Goal: Task Accomplishment & Management: Manage account settings

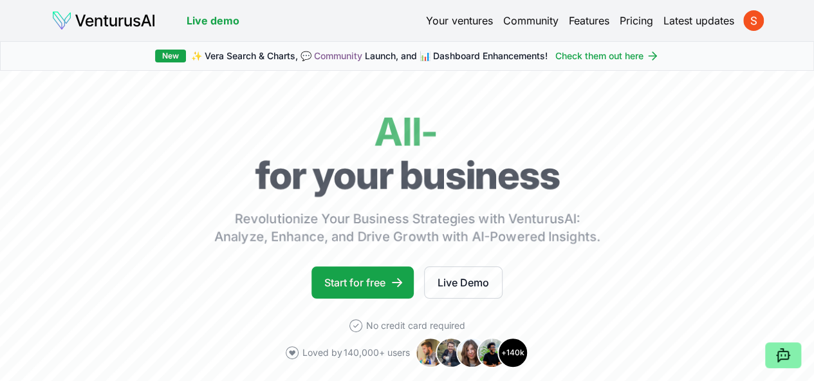
drag, startPoint x: 0, startPoint y: 0, endPoint x: 465, endPoint y: 21, distance: 465.2
click at [465, 21] on link "Your ventures" at bounding box center [459, 20] width 67 height 15
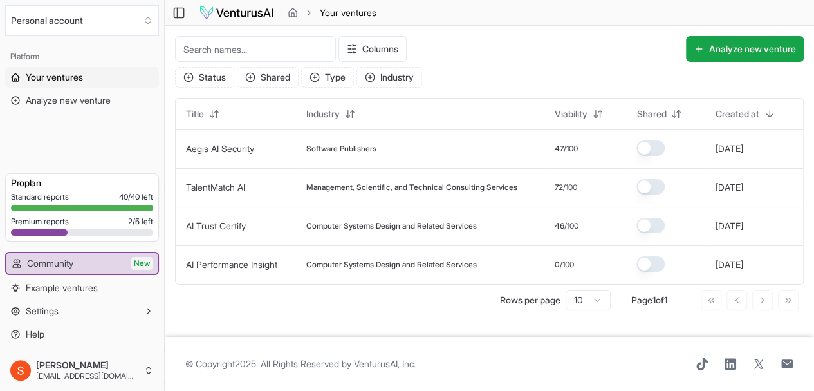
click at [118, 23] on button "Personal account" at bounding box center [82, 20] width 154 height 31
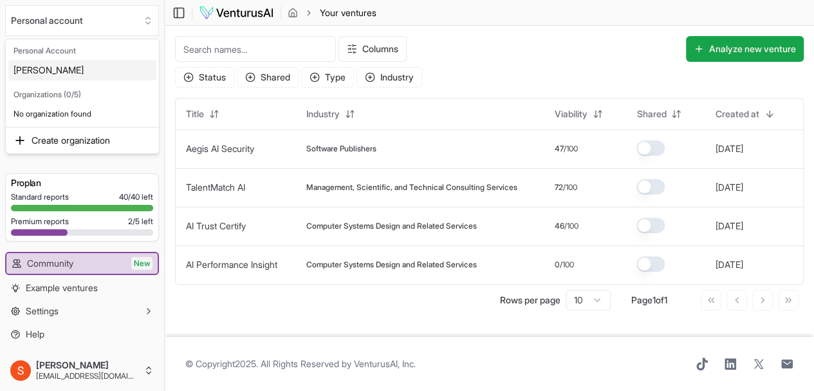
click at [81, 66] on div "[PERSON_NAME]" at bounding box center [82, 70] width 148 height 21
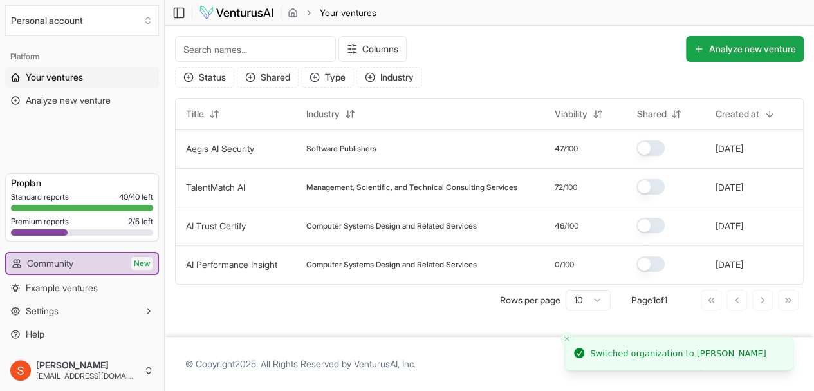
scroll to position [1, 0]
click at [67, 312] on button "Settings" at bounding box center [82, 311] width 154 height 21
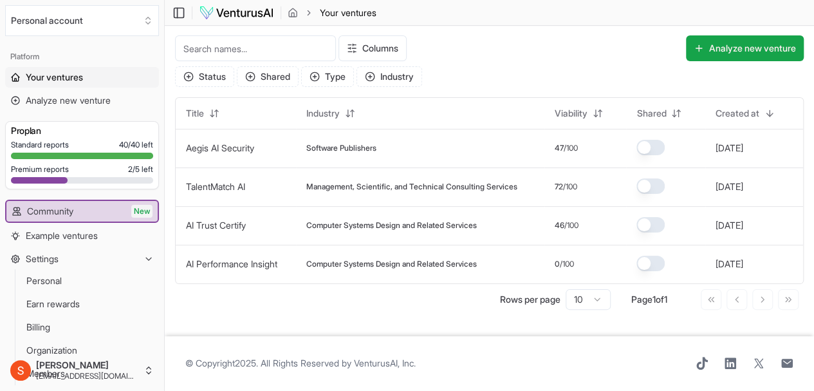
click at [75, 322] on link "Billing" at bounding box center [82, 327] width 122 height 21
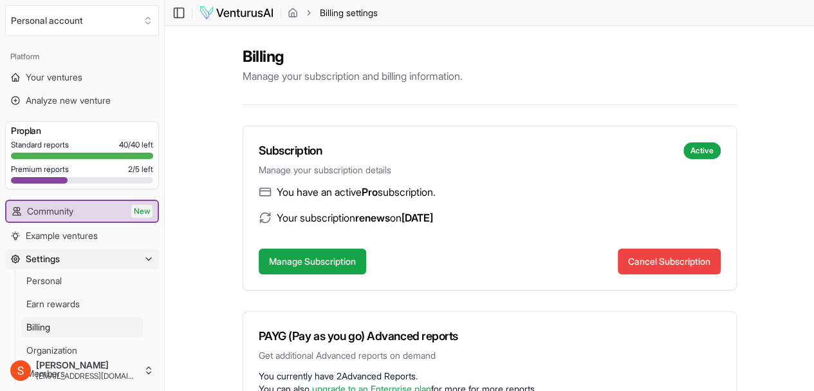
drag, startPoint x: 640, startPoint y: 261, endPoint x: 520, endPoint y: 213, distance: 129.1
click at [520, 213] on div "Subscription Active Manage your subscription details You have an active Pro sub…" at bounding box center [490, 208] width 494 height 165
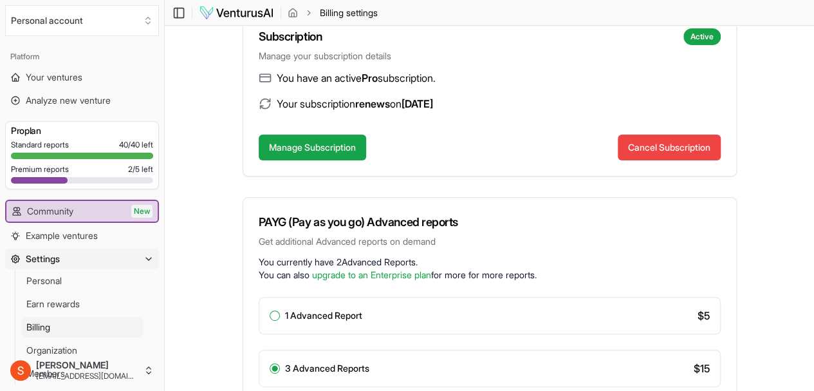
scroll to position [109, 0]
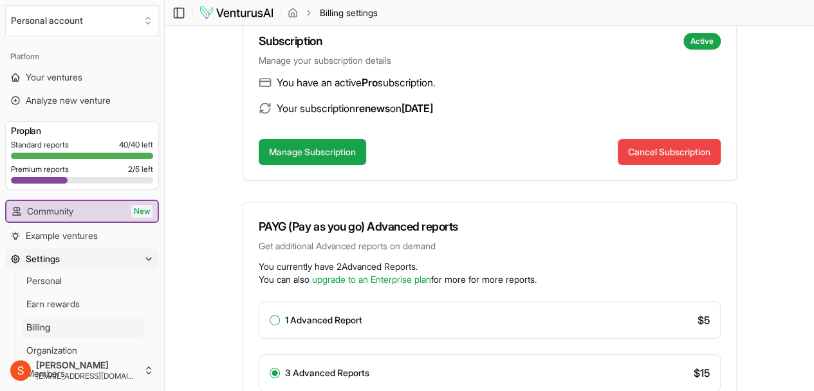
click at [660, 147] on button "Cancel Subscription" at bounding box center [669, 152] width 103 height 26
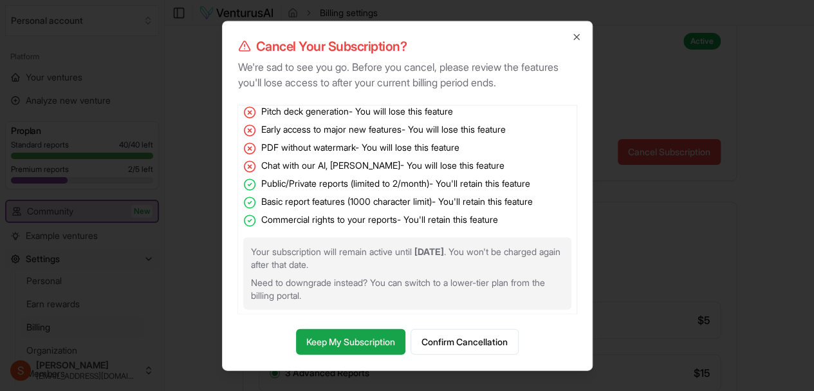
scroll to position [75, 0]
click at [576, 34] on icon "button" at bounding box center [577, 37] width 10 height 10
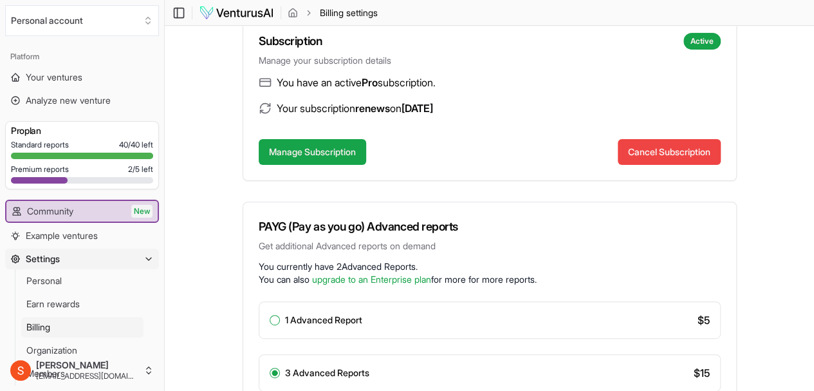
click at [656, 154] on button "Cancel Subscription" at bounding box center [669, 152] width 103 height 26
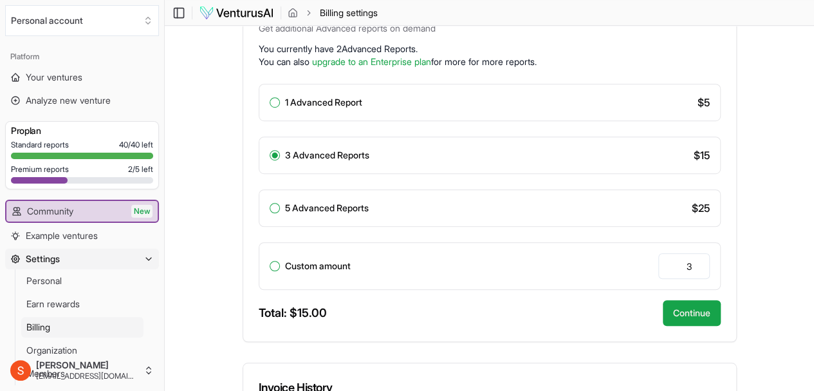
scroll to position [0, 0]
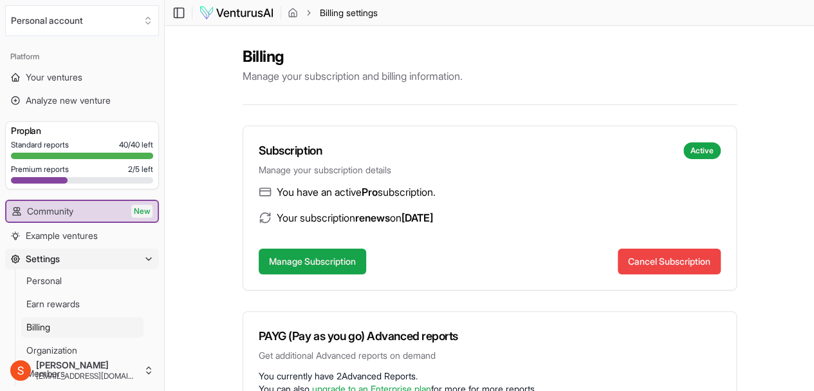
click at [651, 253] on button "Cancel Subscription" at bounding box center [669, 261] width 103 height 26
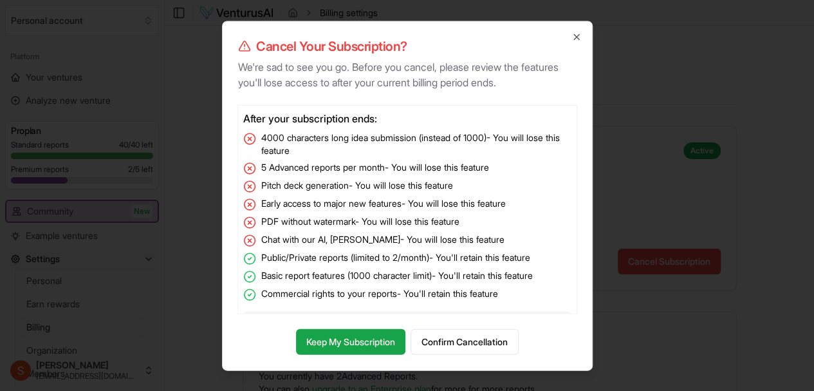
click at [467, 343] on button "Confirm Cancellation" at bounding box center [465, 341] width 108 height 26
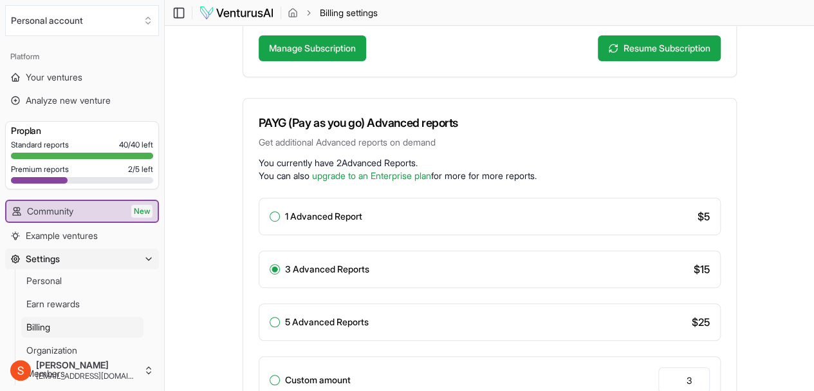
scroll to position [212, 0]
